Goal: Transaction & Acquisition: Purchase product/service

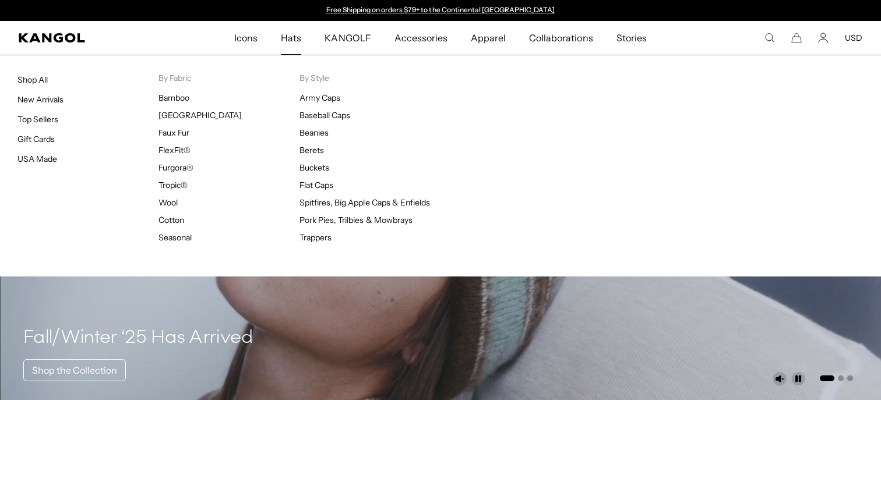
click at [285, 37] on span "Hats" at bounding box center [291, 38] width 20 height 34
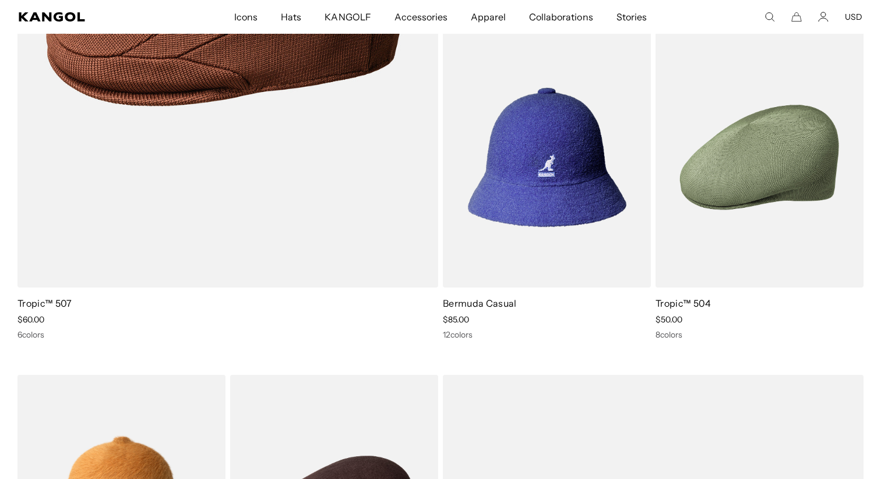
scroll to position [0, 240]
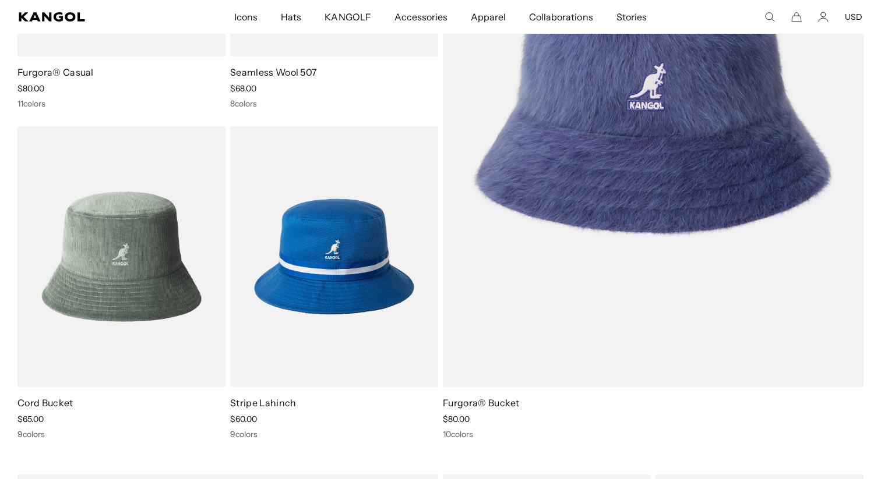
click at [0, 0] on img at bounding box center [0, 0] width 0 height 0
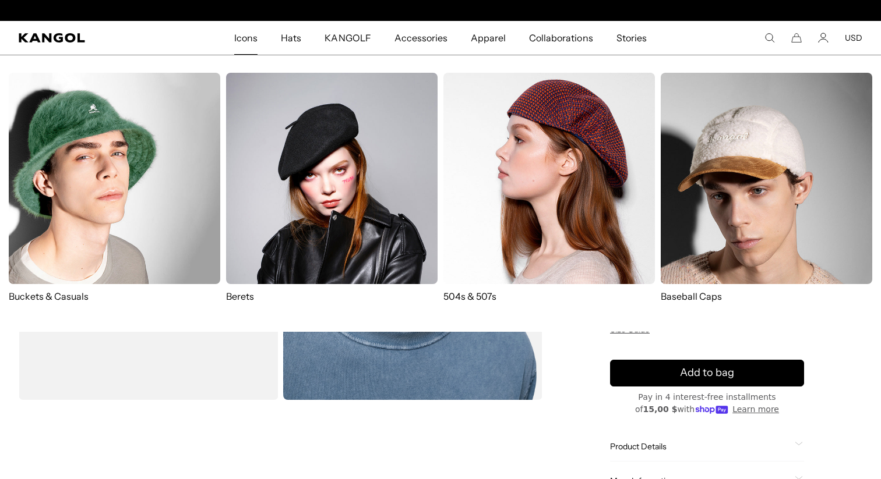
scroll to position [0, 240]
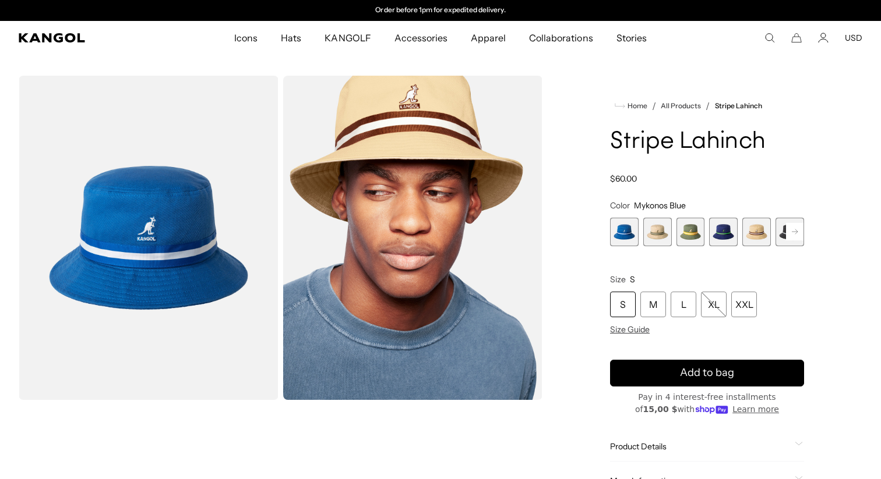
click at [636, 37] on span "Stories" at bounding box center [631, 38] width 30 height 34
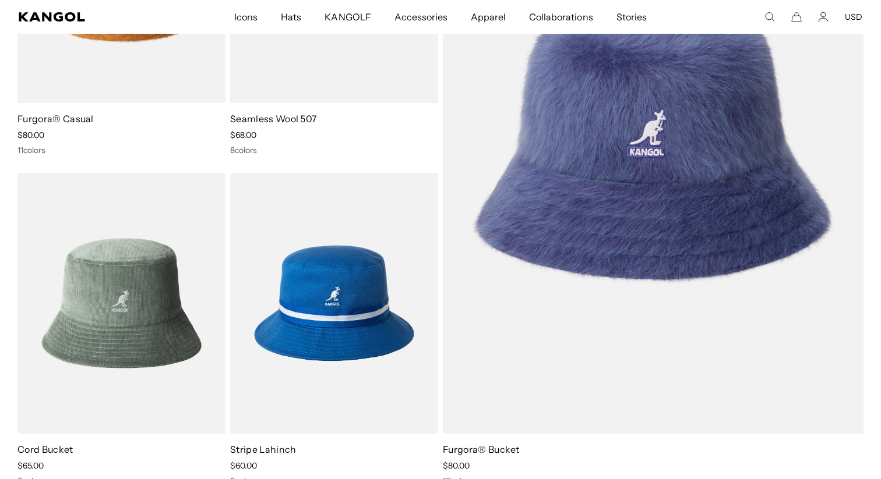
scroll to position [1687, 0]
